Goal: Transaction & Acquisition: Download file/media

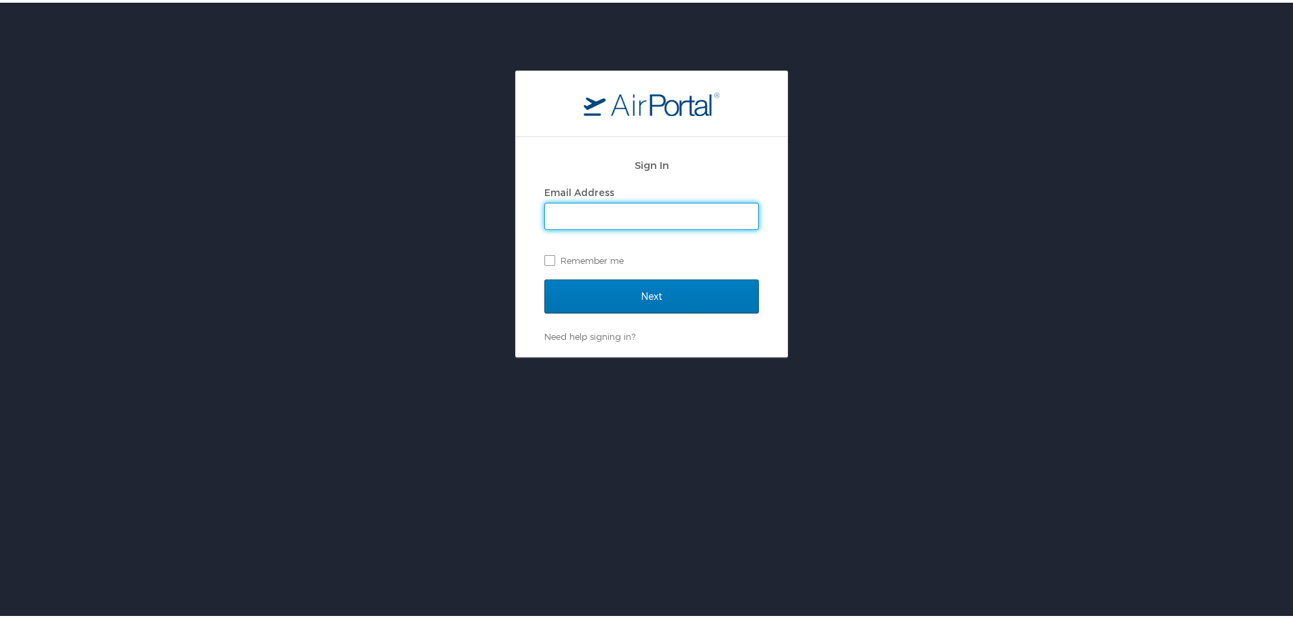
click at [645, 210] on input "Email Address" at bounding box center [651, 214] width 213 height 26
type input "kim.beesley@pikespeak.edu"
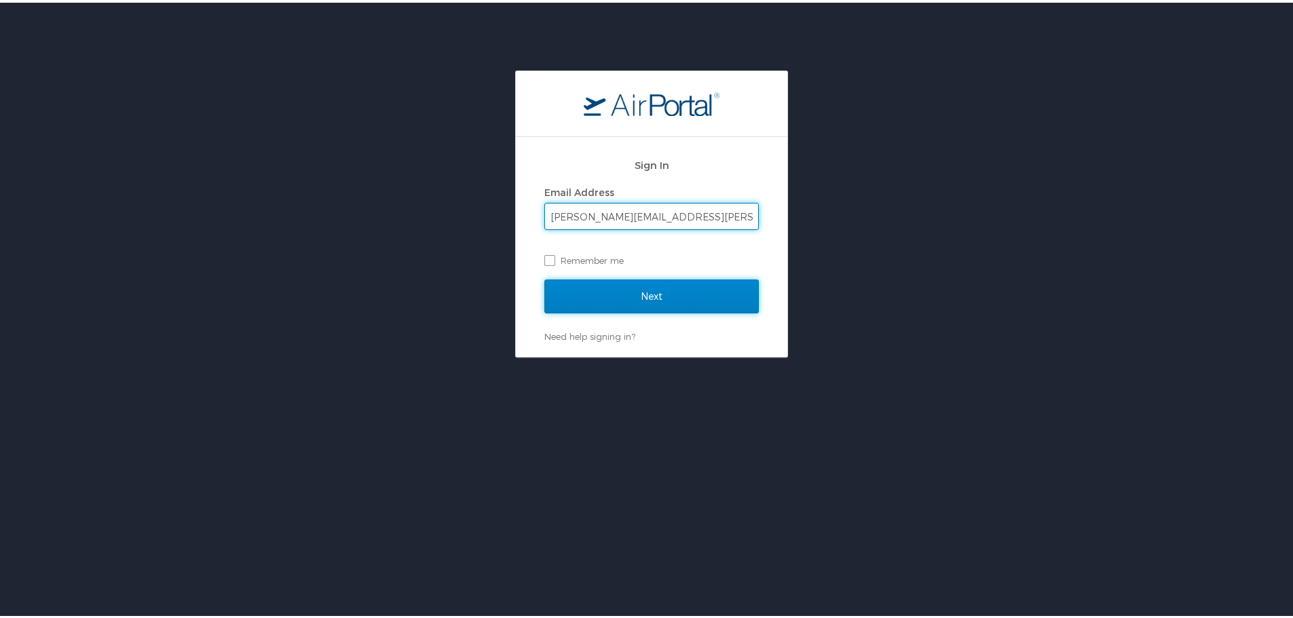
click at [655, 284] on input "Next" at bounding box center [651, 294] width 214 height 34
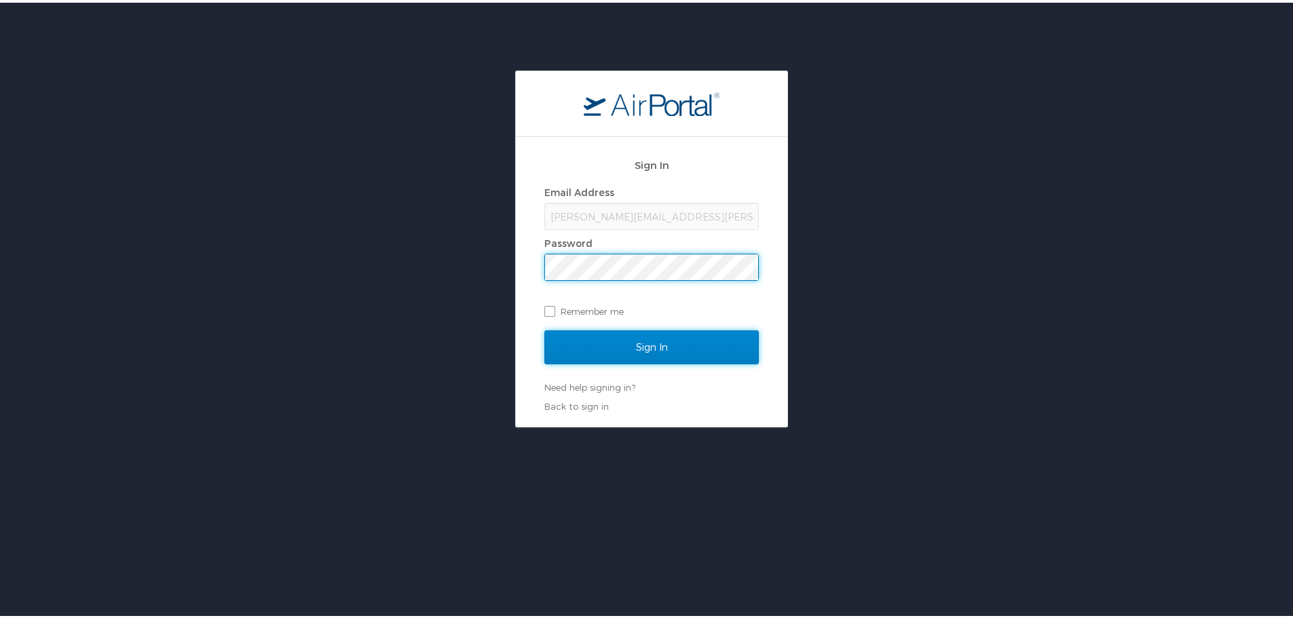
click at [645, 339] on input "Sign In" at bounding box center [651, 345] width 214 height 34
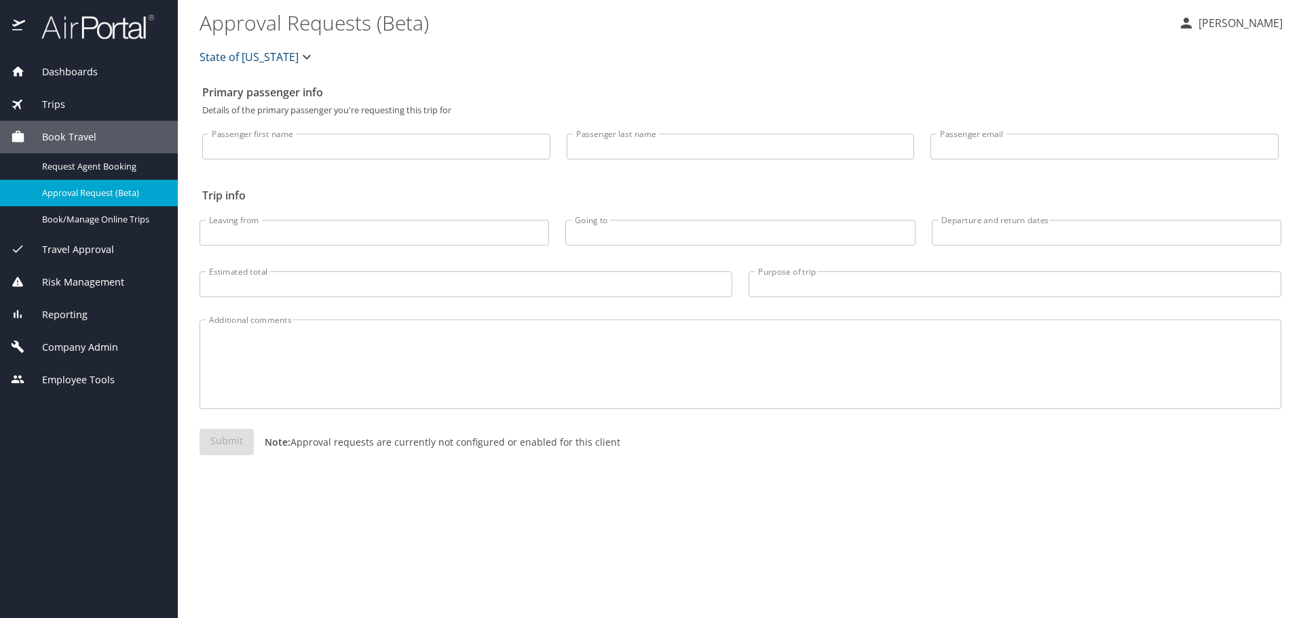
click at [60, 99] on span "Trips" at bounding box center [45, 104] width 40 height 15
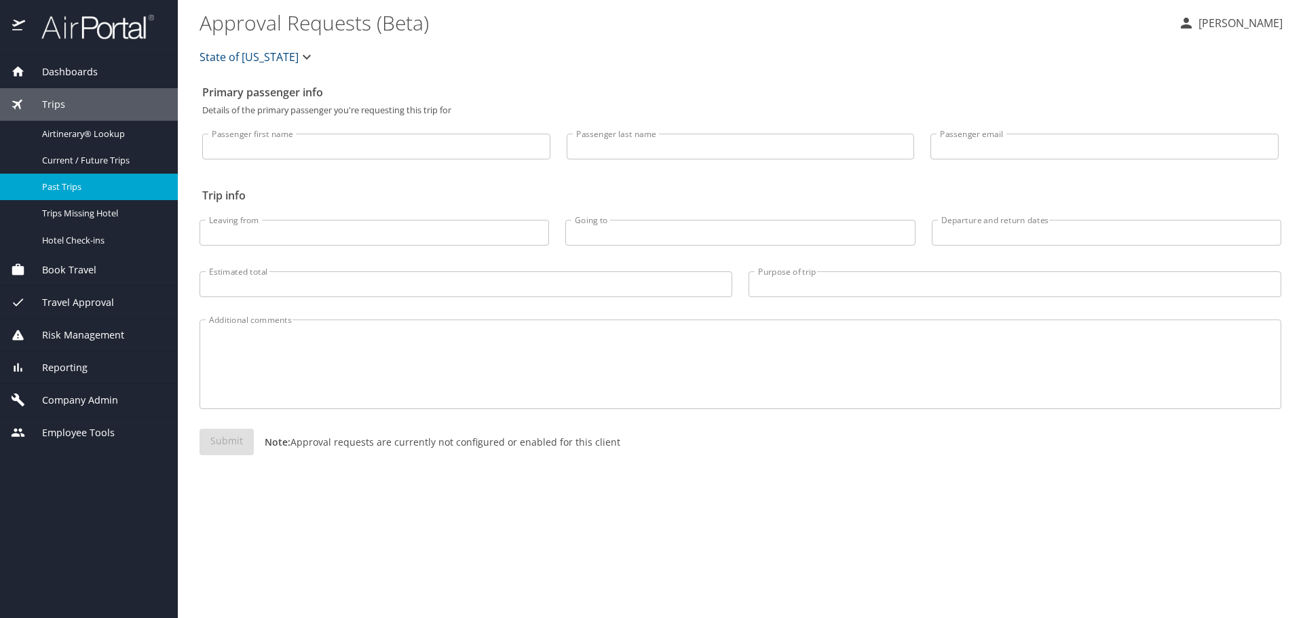
click at [84, 193] on span "Past Trips" at bounding box center [101, 187] width 119 height 13
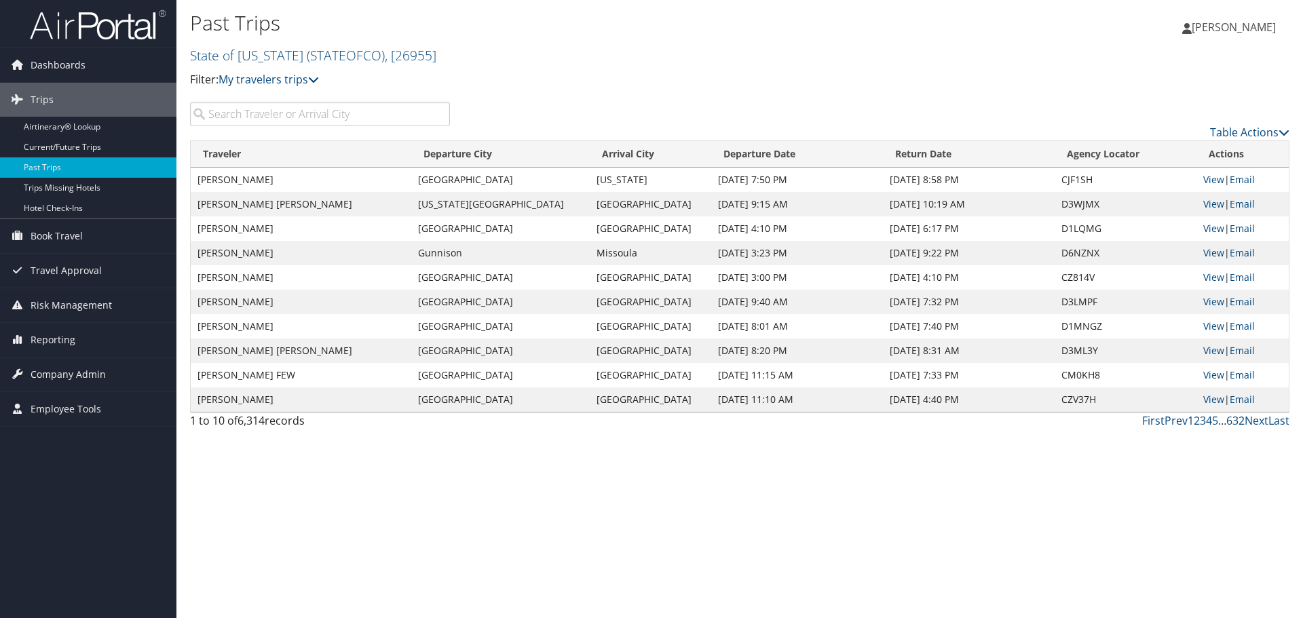
click at [365, 112] on input "search" at bounding box center [320, 114] width 260 height 24
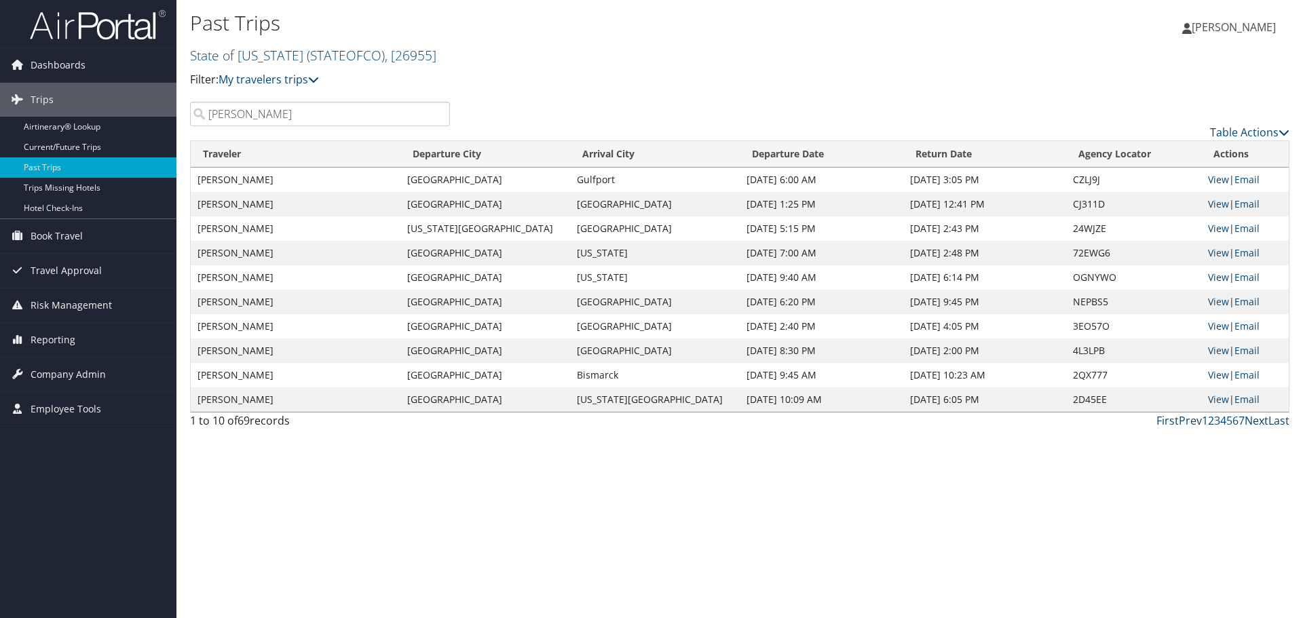
click at [1256, 421] on link "Next" at bounding box center [1257, 420] width 24 height 15
click at [1194, 424] on link "Prev" at bounding box center [1190, 420] width 23 height 15
click at [276, 117] on input "Robert" at bounding box center [320, 114] width 260 height 24
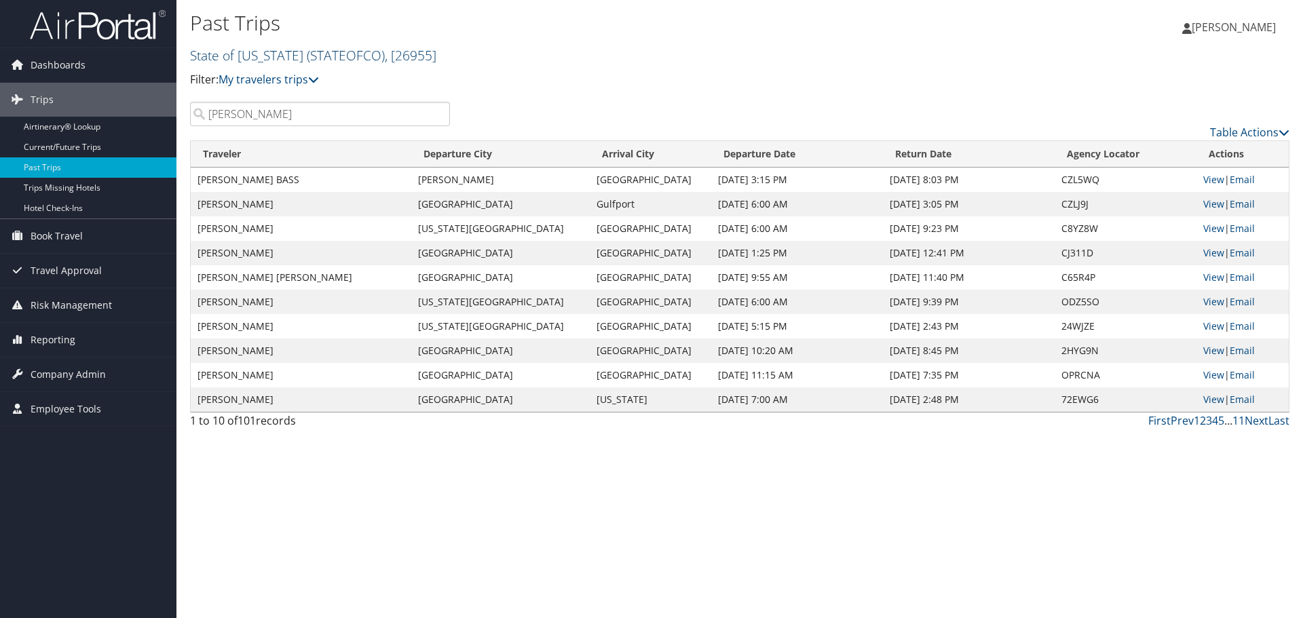
type input "Rob"
click at [391, 56] on span ", [ 26955 ]" at bounding box center [411, 55] width 52 height 18
click at [298, 146] on link "[GEOGRAPHIC_DATA], [27231]" at bounding box center [280, 138] width 178 height 23
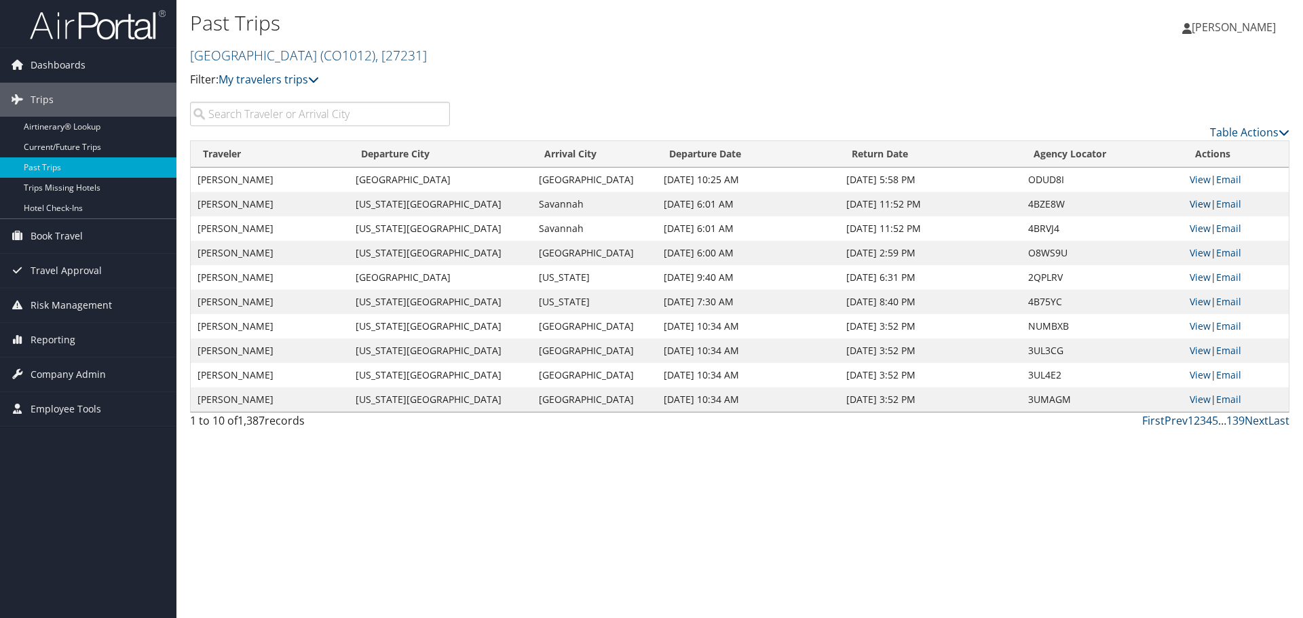
click at [1198, 204] on link "View" at bounding box center [1200, 203] width 21 height 13
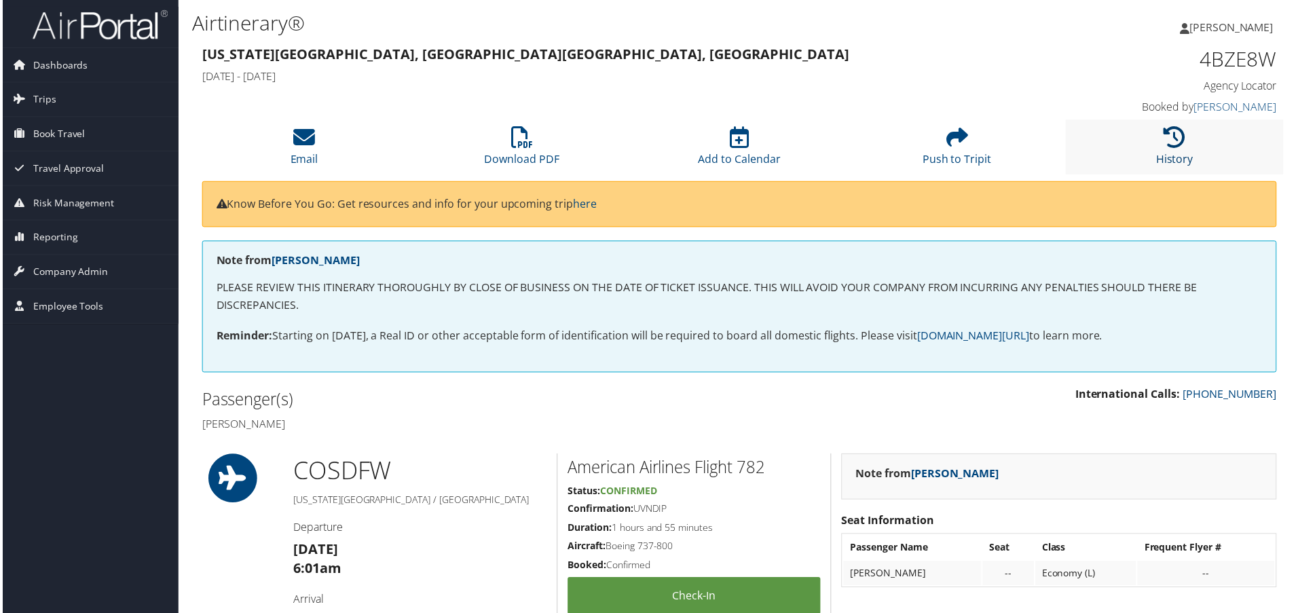
click at [1171, 143] on icon at bounding box center [1177, 138] width 22 height 22
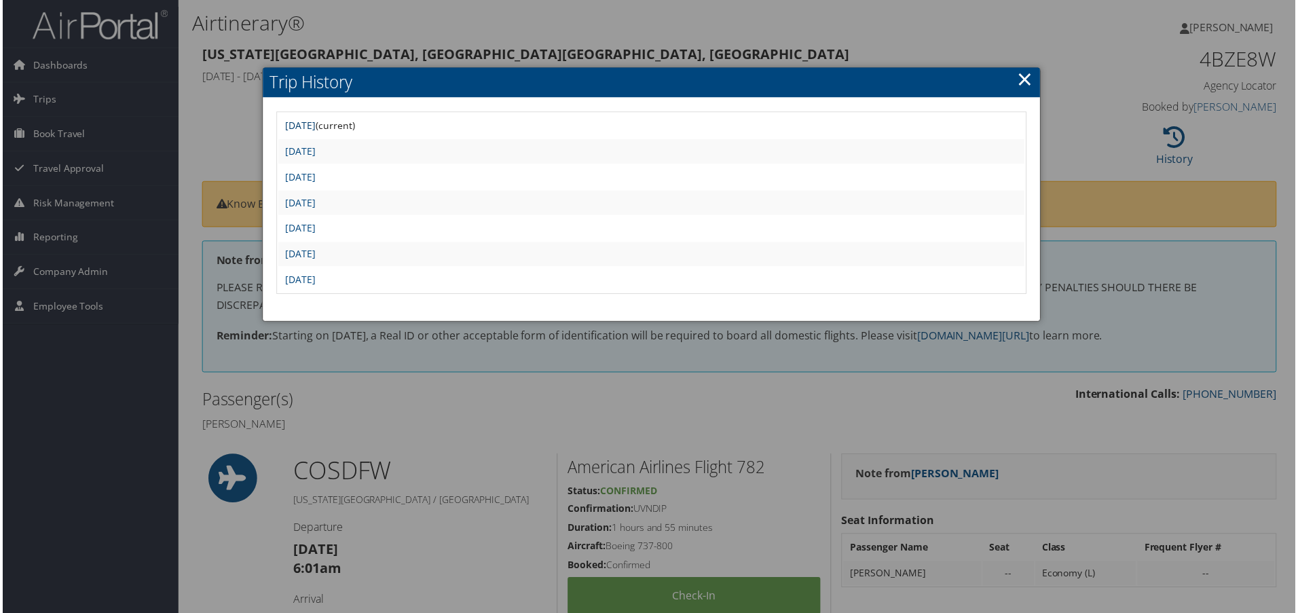
click at [314, 127] on link "Sun Apr 27 07:00:11 MDT 2025" at bounding box center [299, 125] width 31 height 13
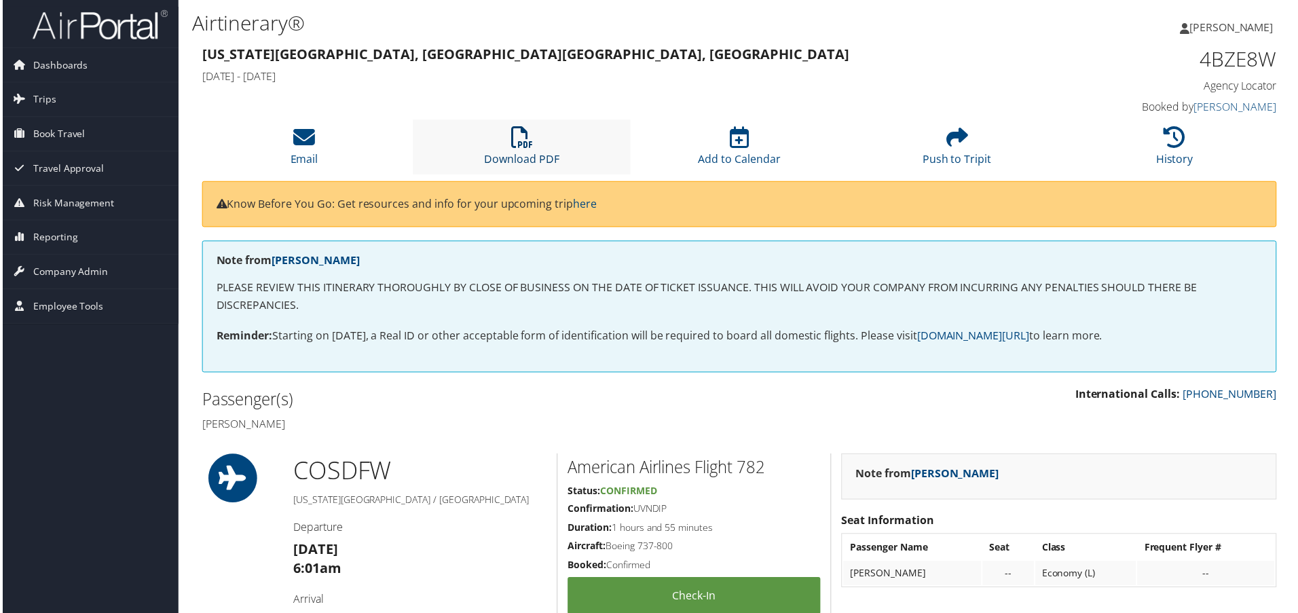
click at [510, 152] on link "Download PDF" at bounding box center [521, 150] width 75 height 33
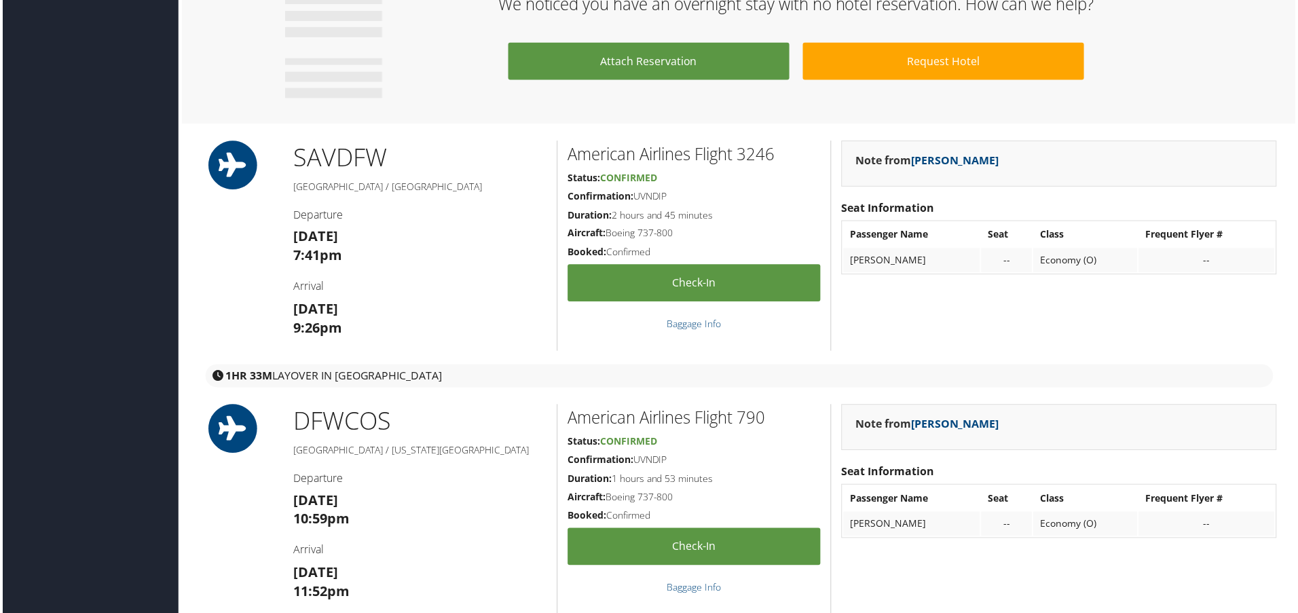
scroll to position [1018, 0]
